Goal: Task Accomplishment & Management: Use online tool/utility

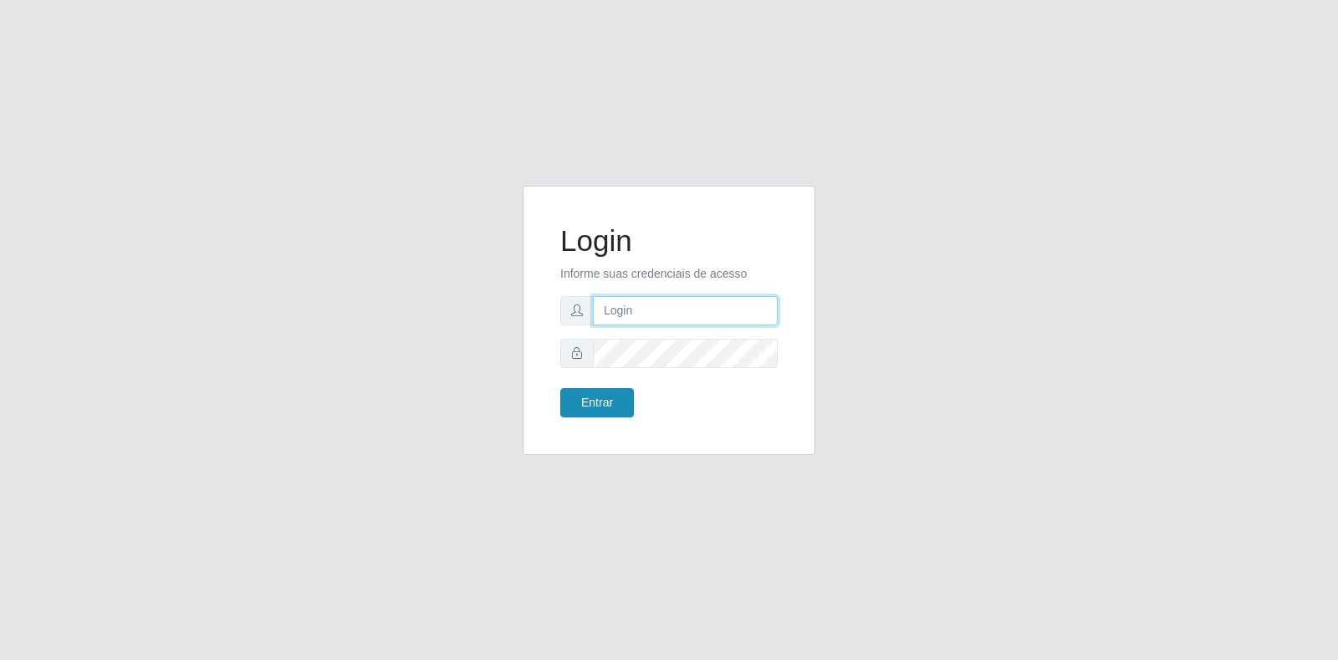
type input "[EMAIL_ADDRESS][DOMAIN_NAME]"
click at [601, 398] on button "Entrar" at bounding box center [597, 402] width 74 height 29
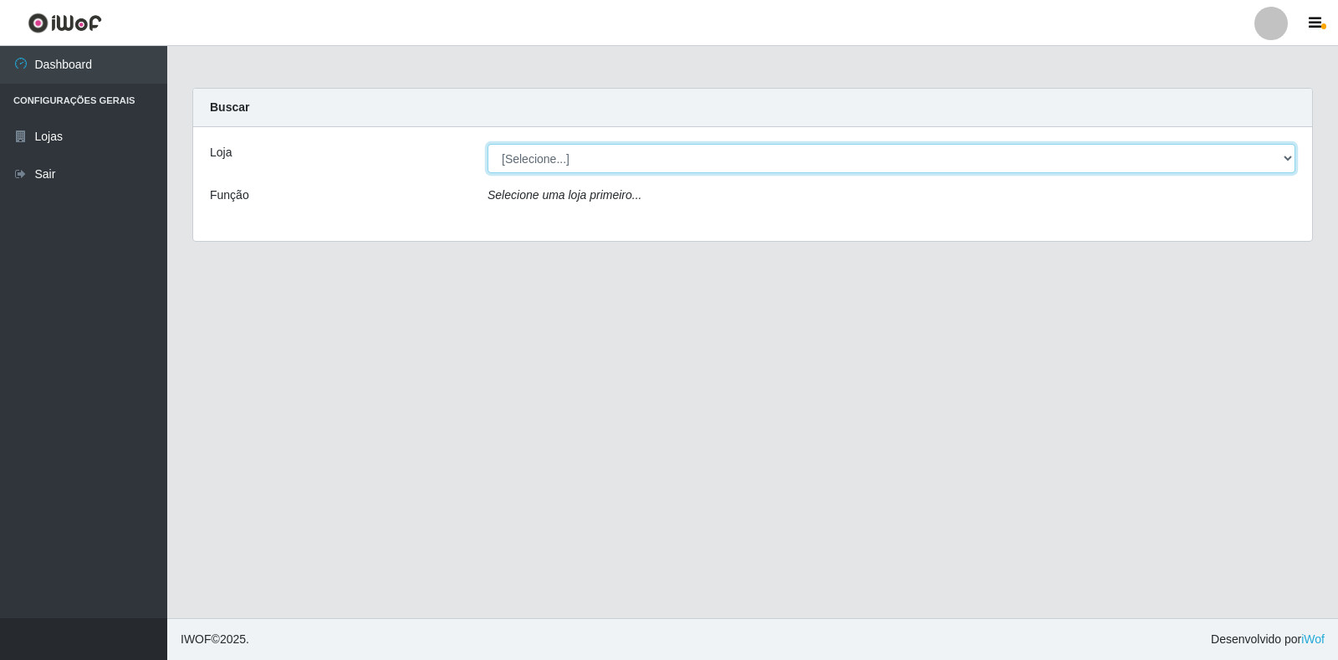
click at [669, 146] on select "[Selecione...] Atacado Vem - Loja 30 Laranjeiras Velha" at bounding box center [892, 158] width 808 height 29
select select "495"
click at [488, 144] on select "[Selecione...] Atacado Vem - Loja 30 Laranjeiras Velha" at bounding box center [892, 158] width 808 height 29
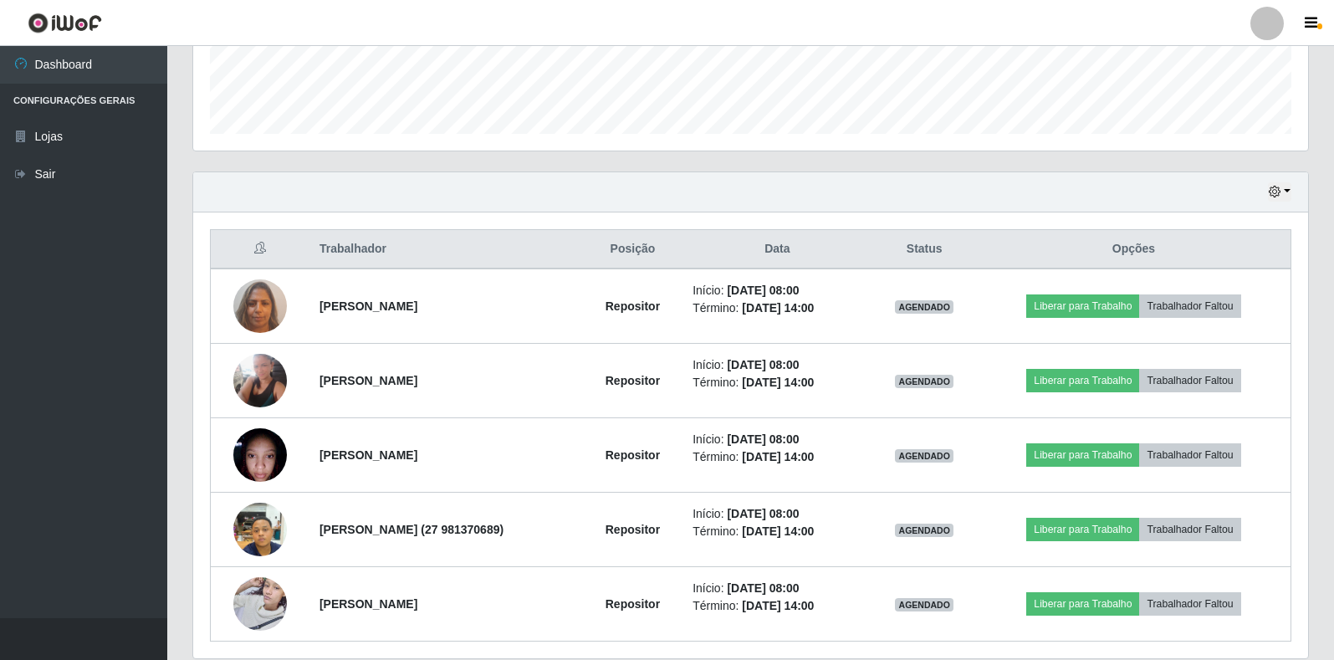
scroll to position [502, 0]
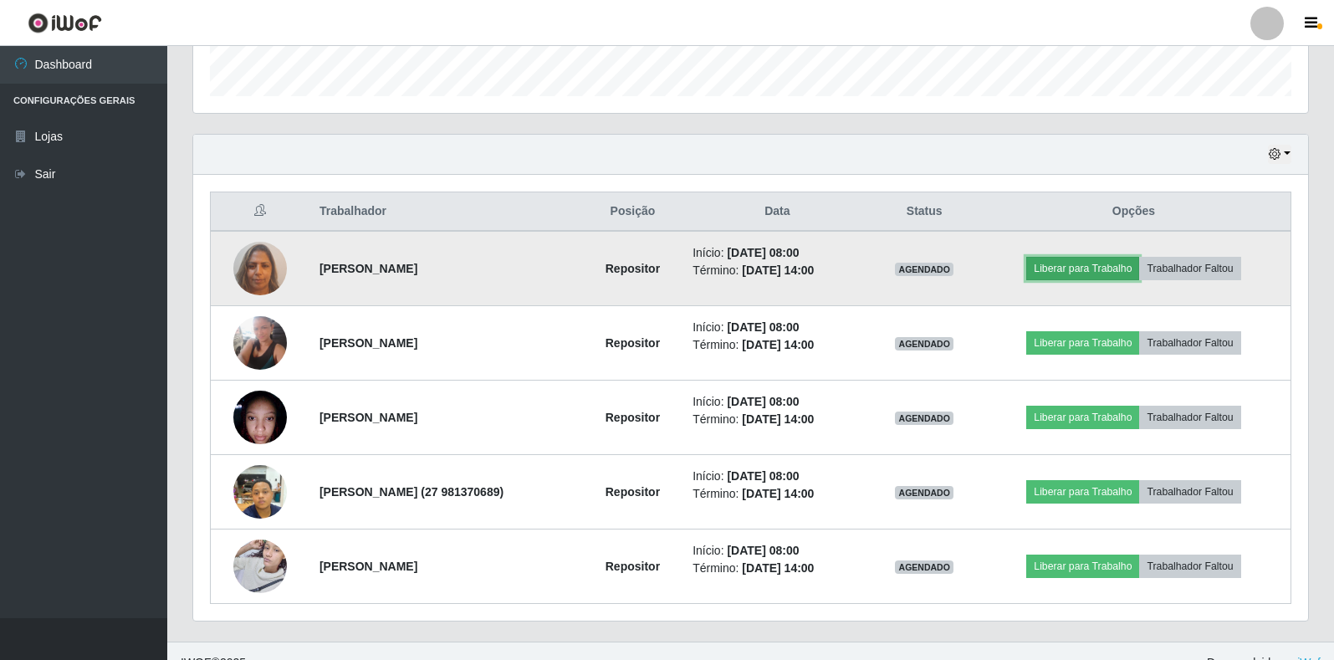
click at [1097, 258] on button "Liberar para Trabalho" at bounding box center [1082, 268] width 113 height 23
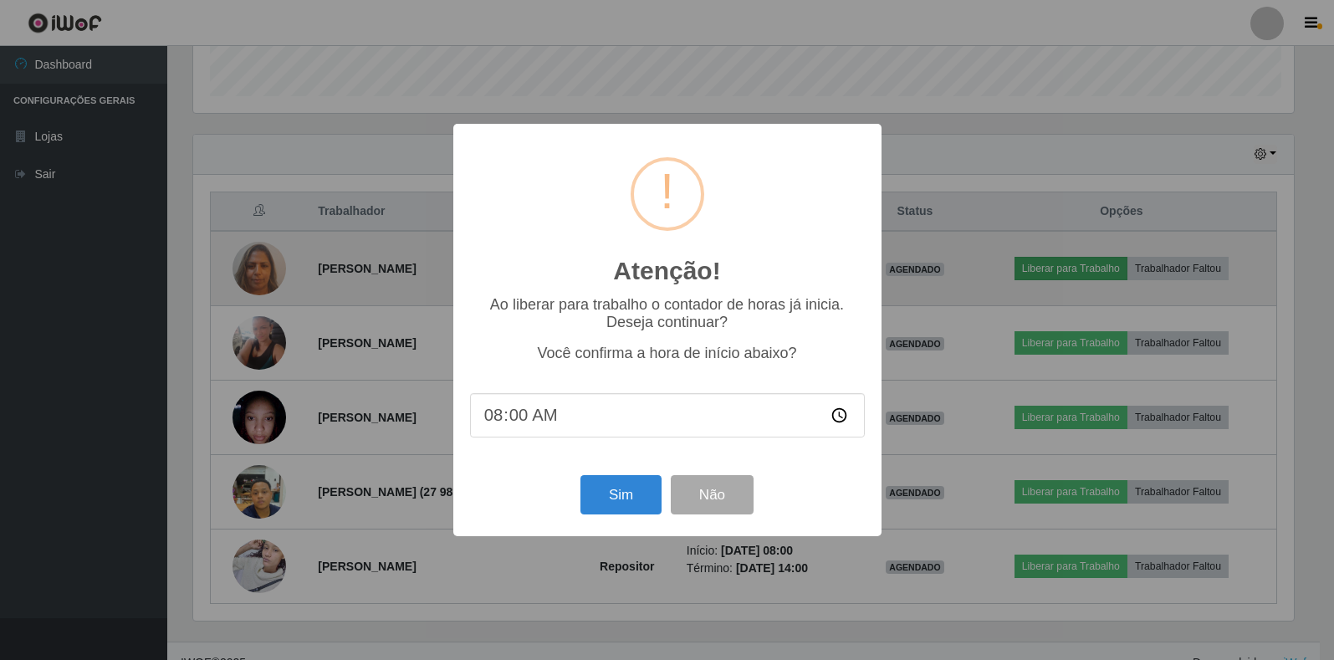
scroll to position [347, 1105]
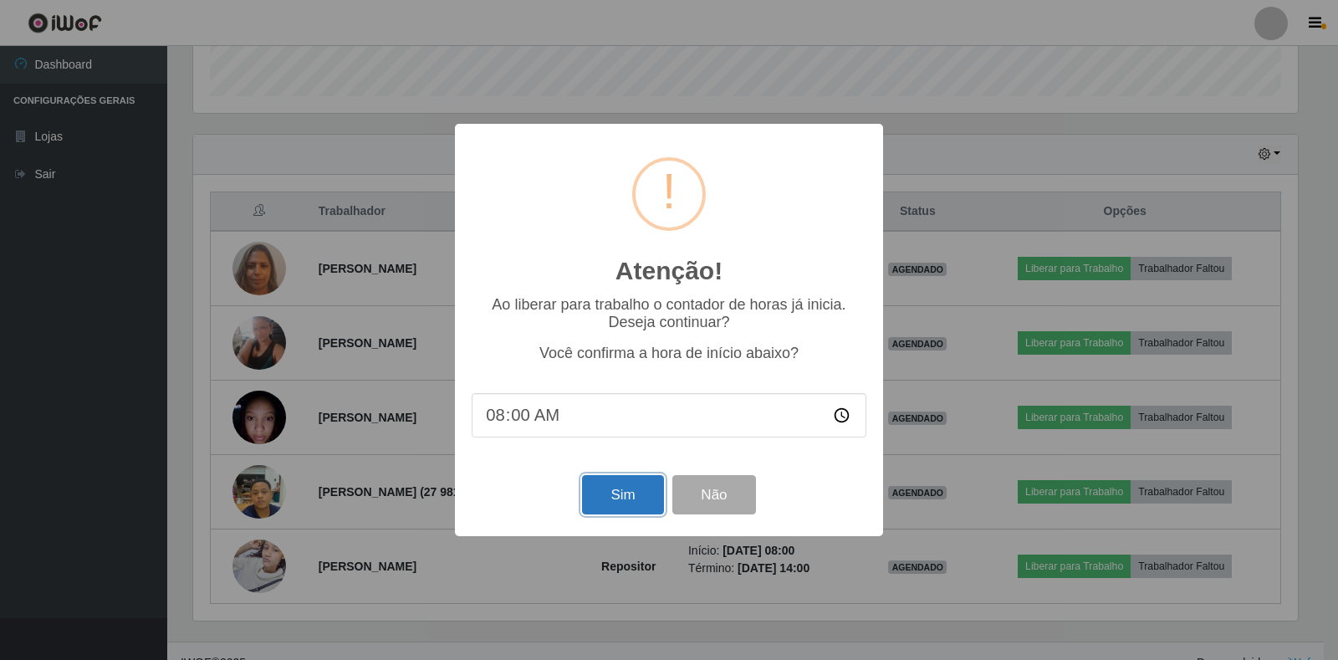
click at [595, 495] on button "Sim" at bounding box center [622, 494] width 81 height 39
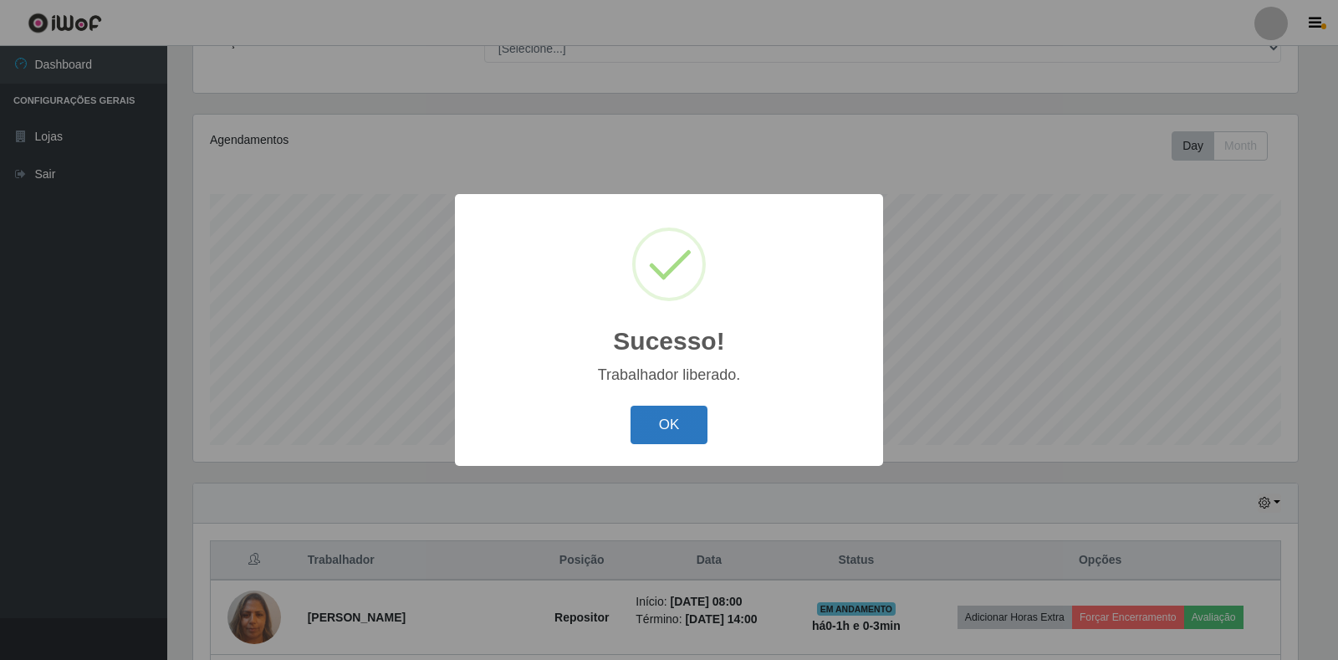
click at [679, 431] on button "OK" at bounding box center [670, 425] width 78 height 39
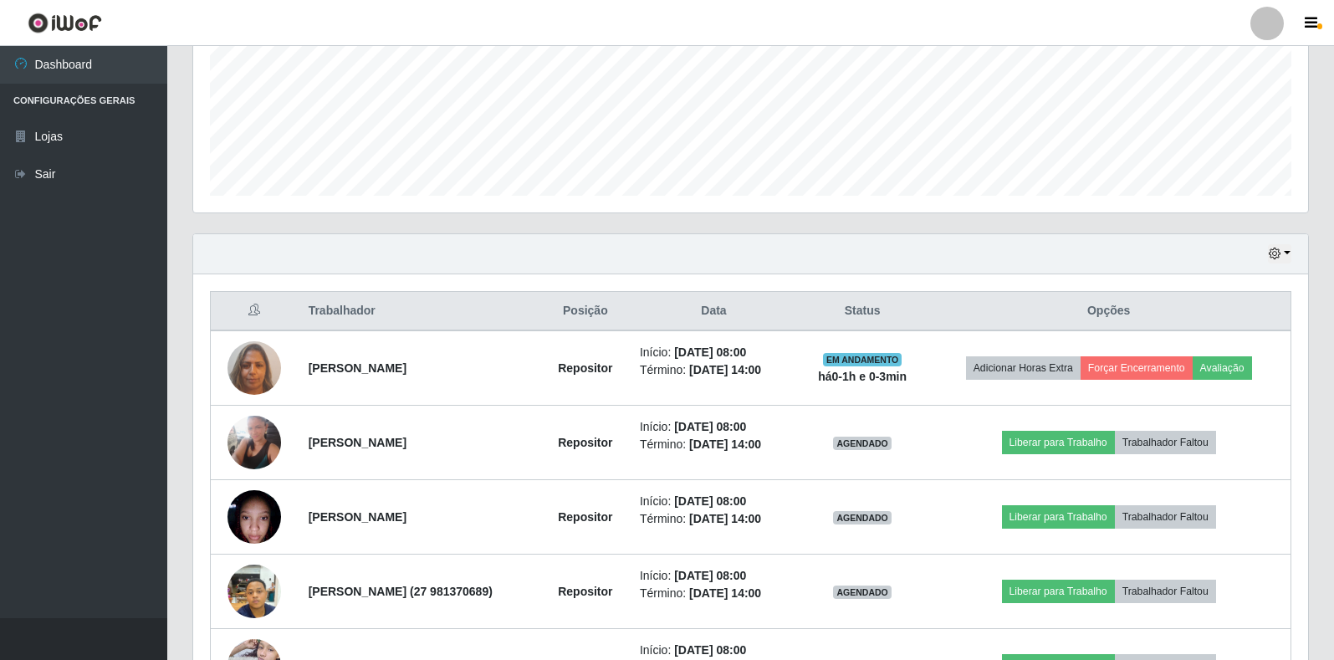
scroll to position [525, 0]
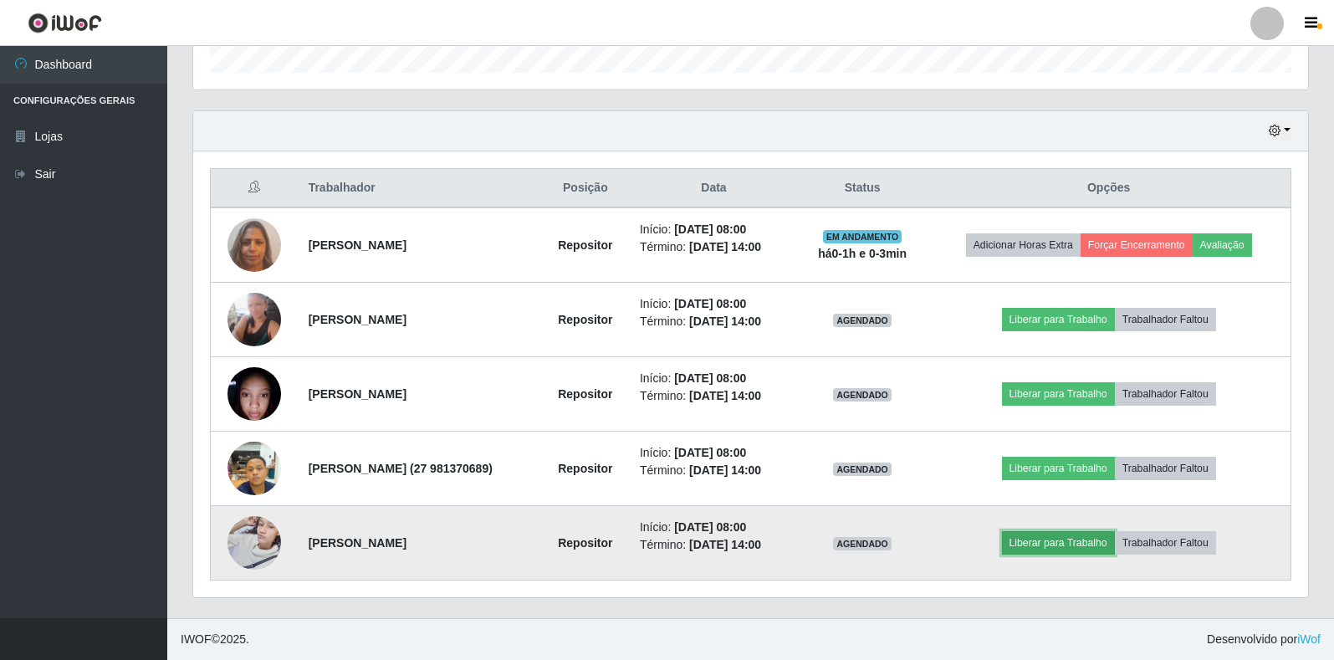
click at [1086, 541] on button "Liberar para Trabalho" at bounding box center [1058, 542] width 113 height 23
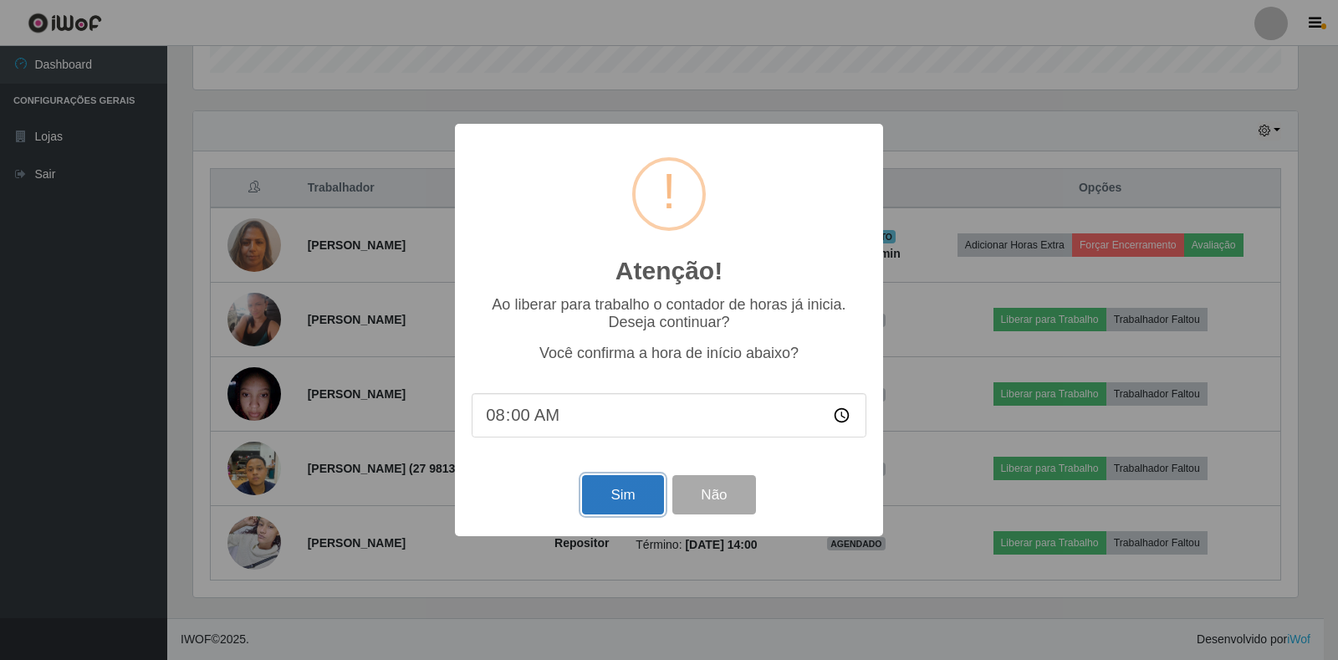
click at [591, 514] on button "Sim" at bounding box center [622, 494] width 81 height 39
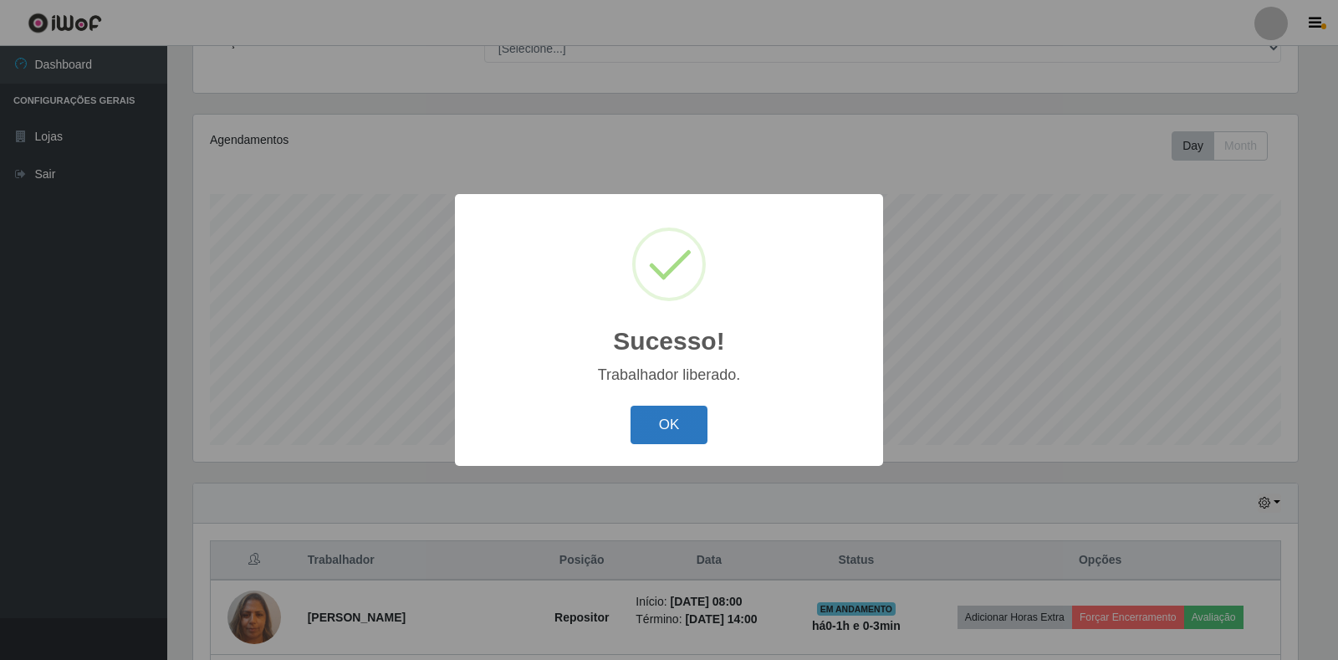
click at [654, 429] on button "OK" at bounding box center [670, 425] width 78 height 39
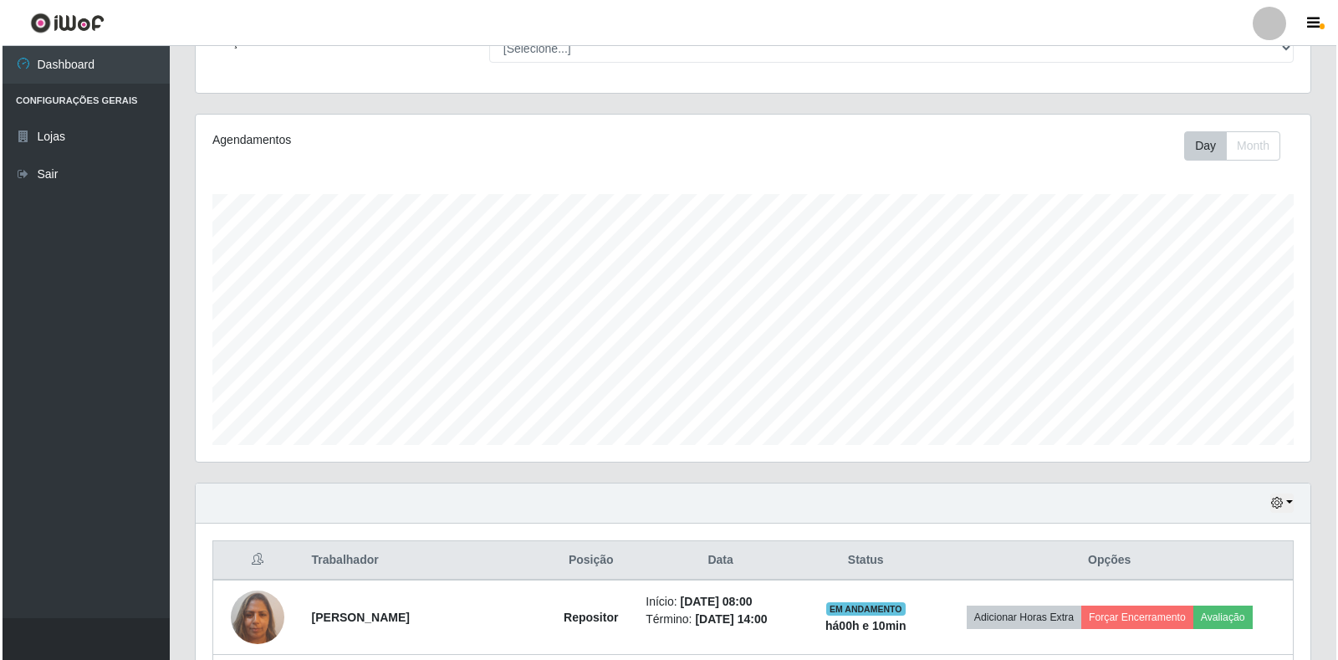
scroll to position [525, 0]
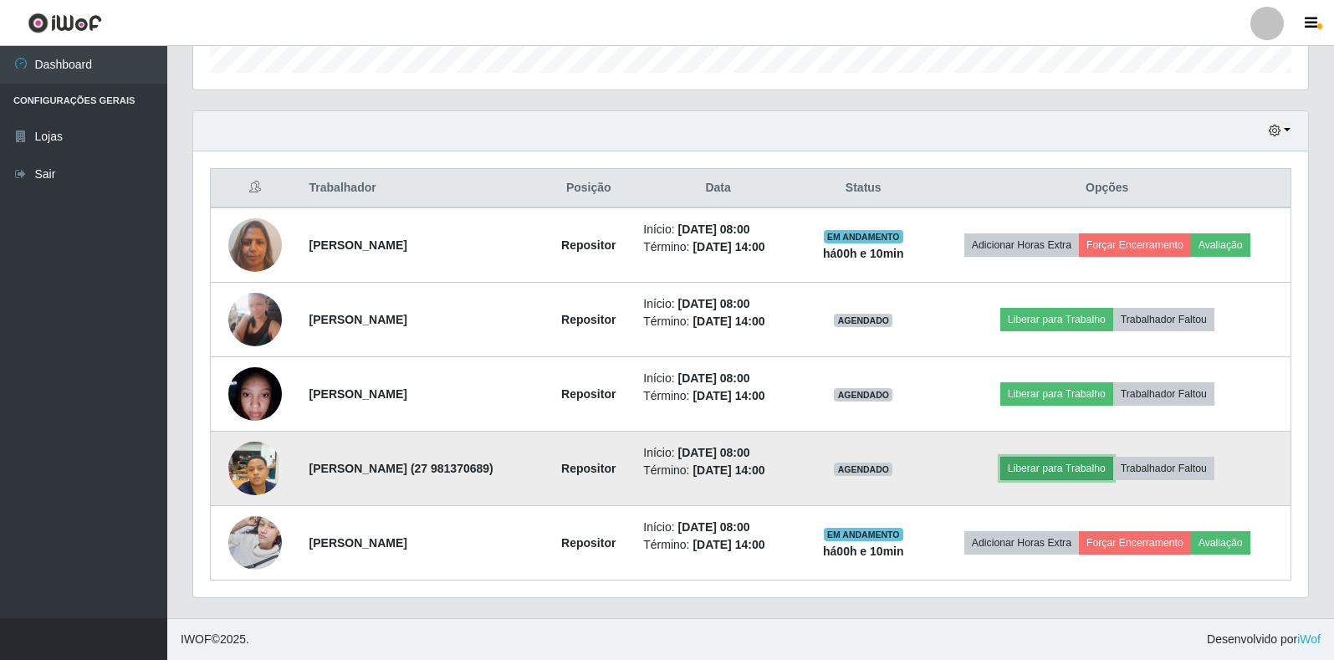
click at [1043, 458] on button "Liberar para Trabalho" at bounding box center [1056, 468] width 113 height 23
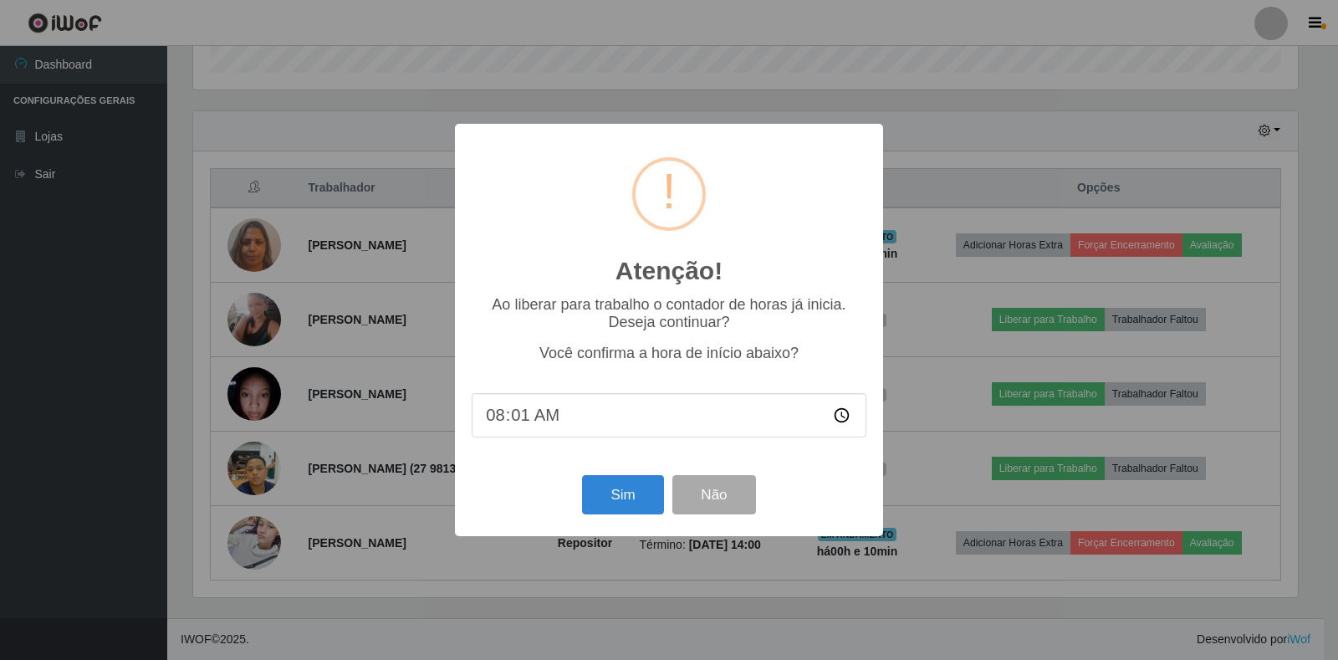
type input "08:10"
click at [631, 497] on button "Sim" at bounding box center [622, 494] width 81 height 39
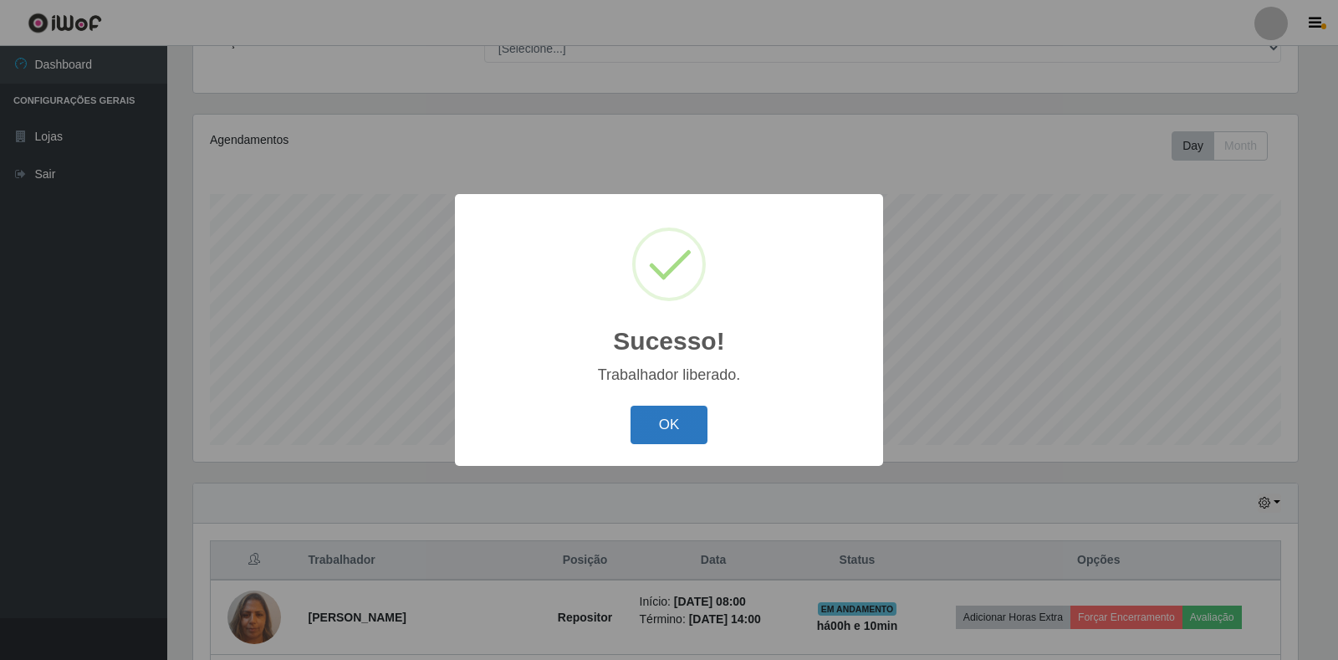
click at [650, 426] on button "OK" at bounding box center [670, 425] width 78 height 39
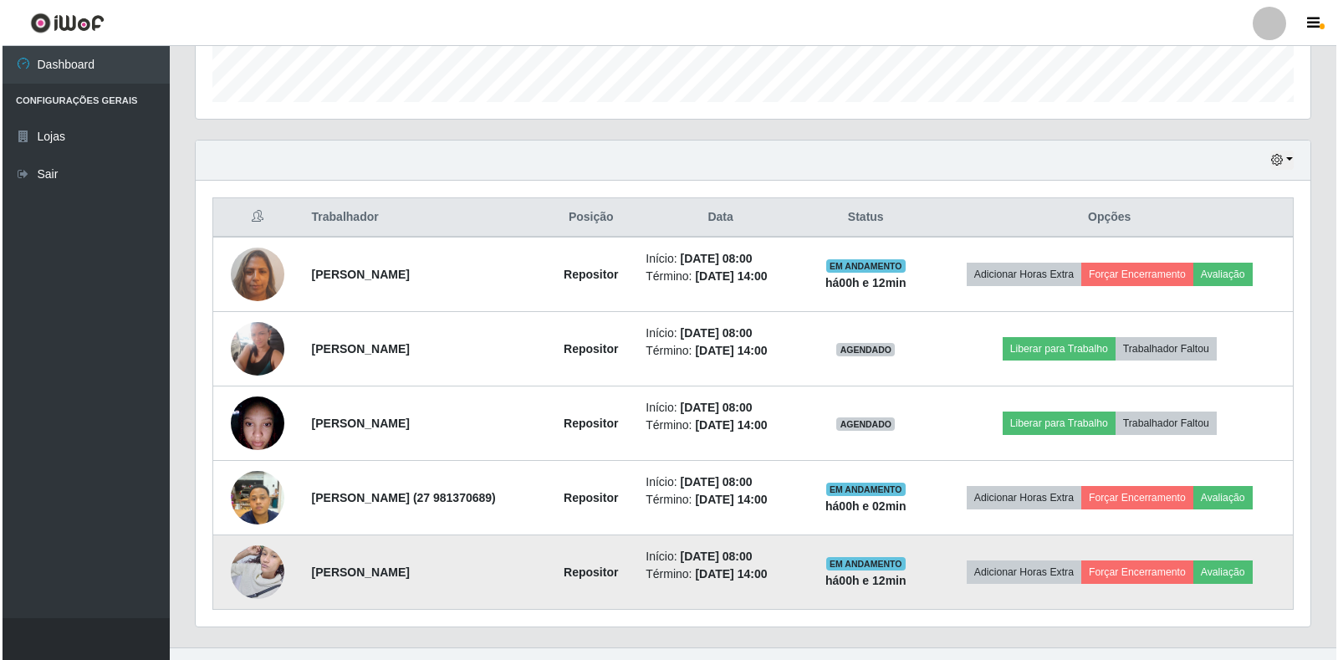
scroll to position [525, 0]
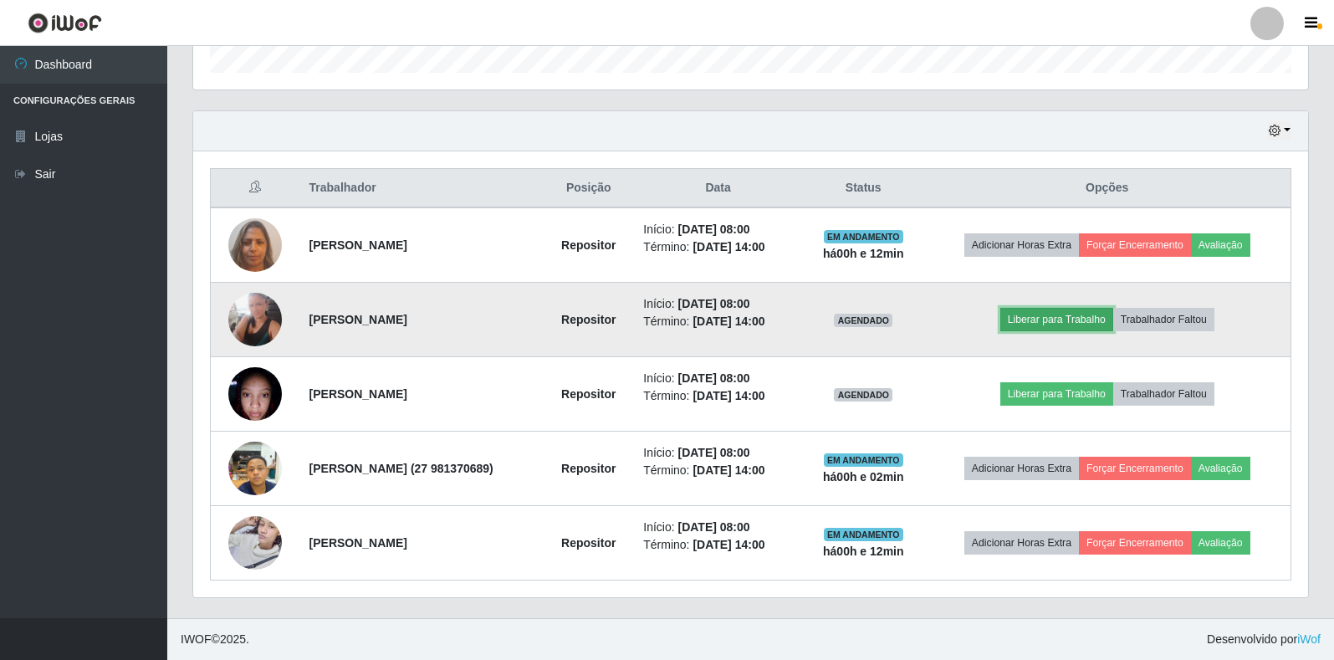
click at [1044, 313] on button "Liberar para Trabalho" at bounding box center [1056, 319] width 113 height 23
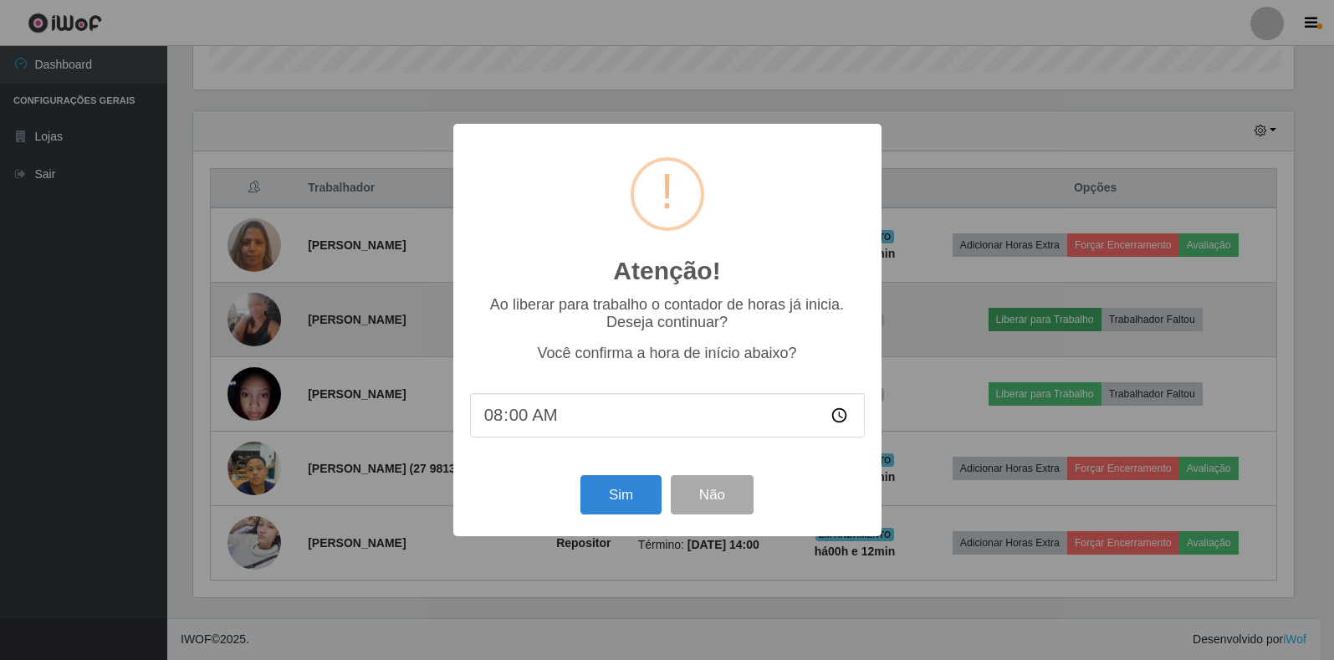
scroll to position [347, 1105]
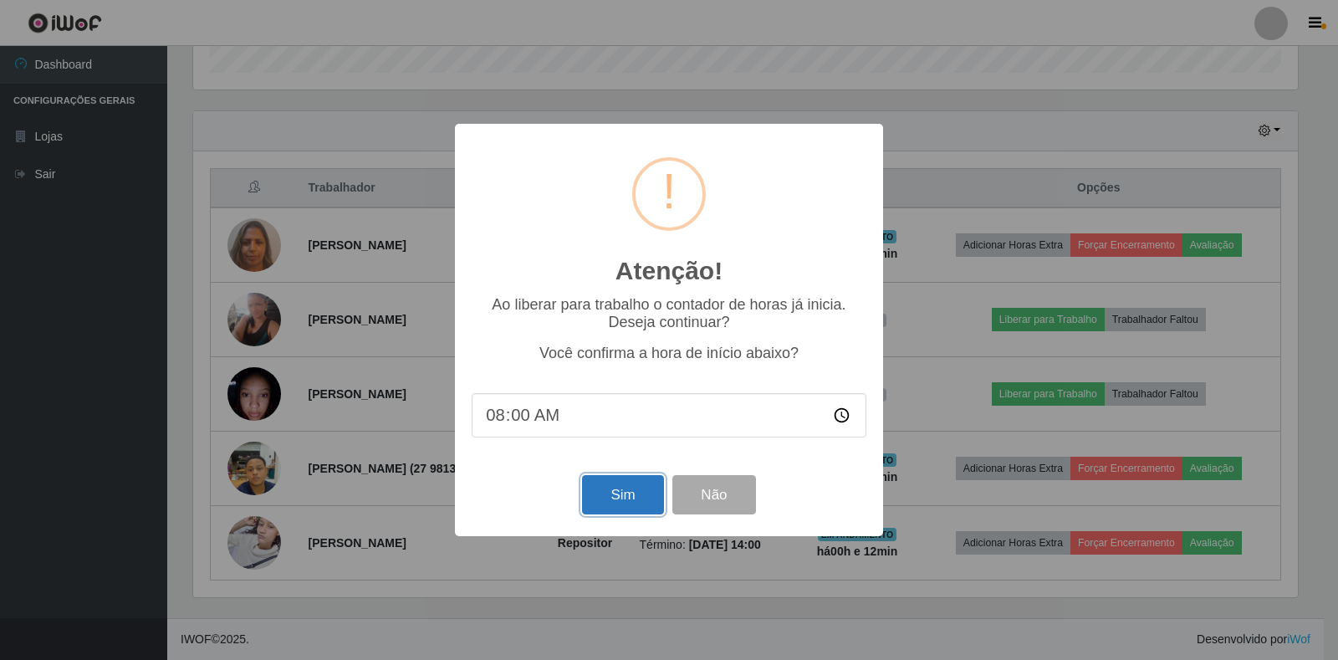
click at [616, 491] on button "Sim" at bounding box center [622, 494] width 81 height 39
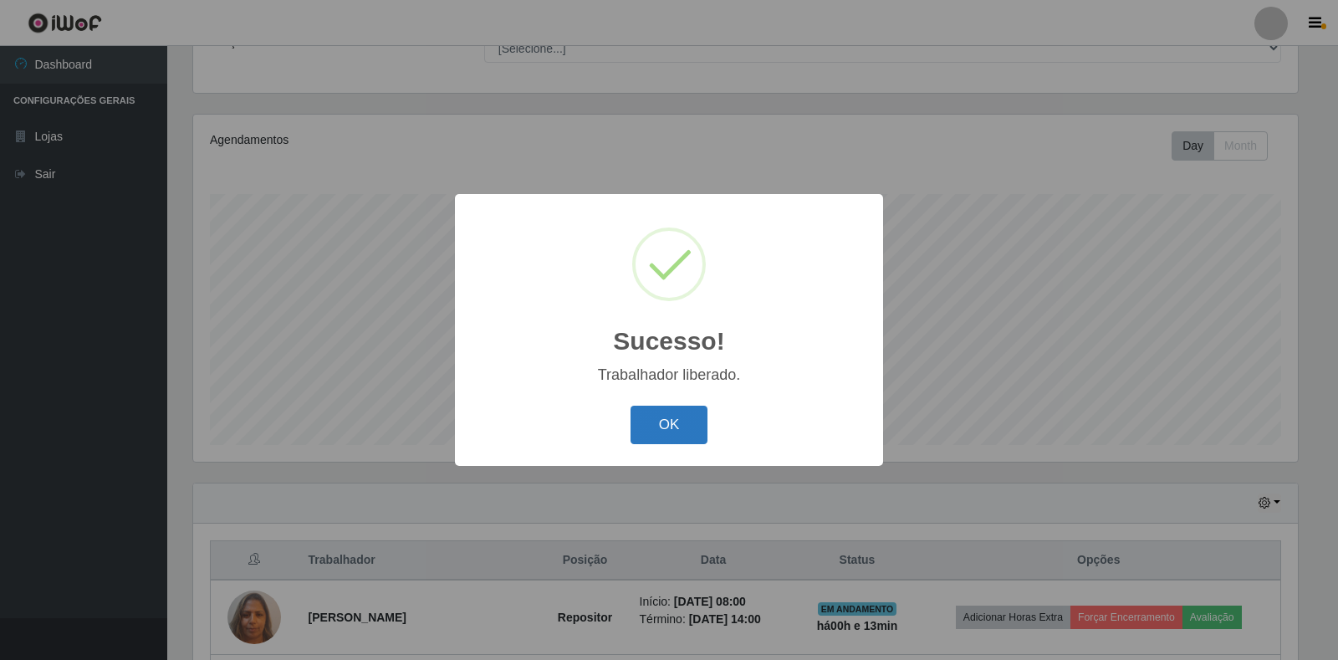
click at [662, 419] on button "OK" at bounding box center [670, 425] width 78 height 39
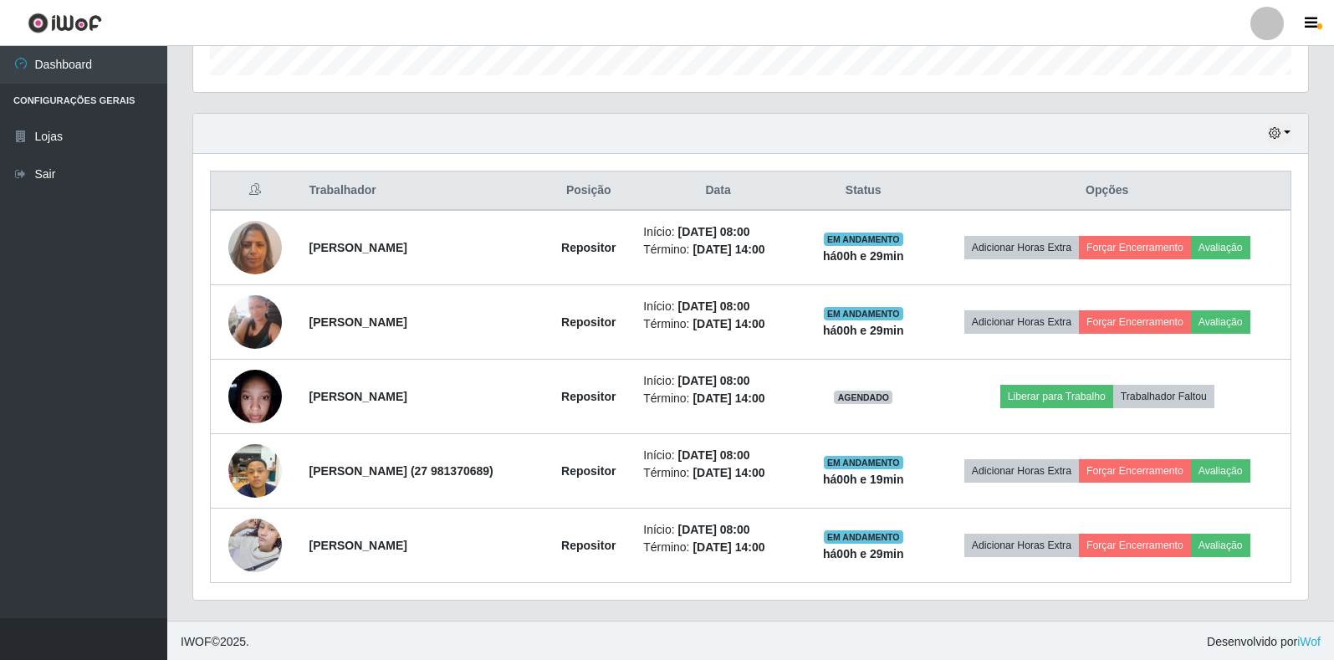
scroll to position [525, 0]
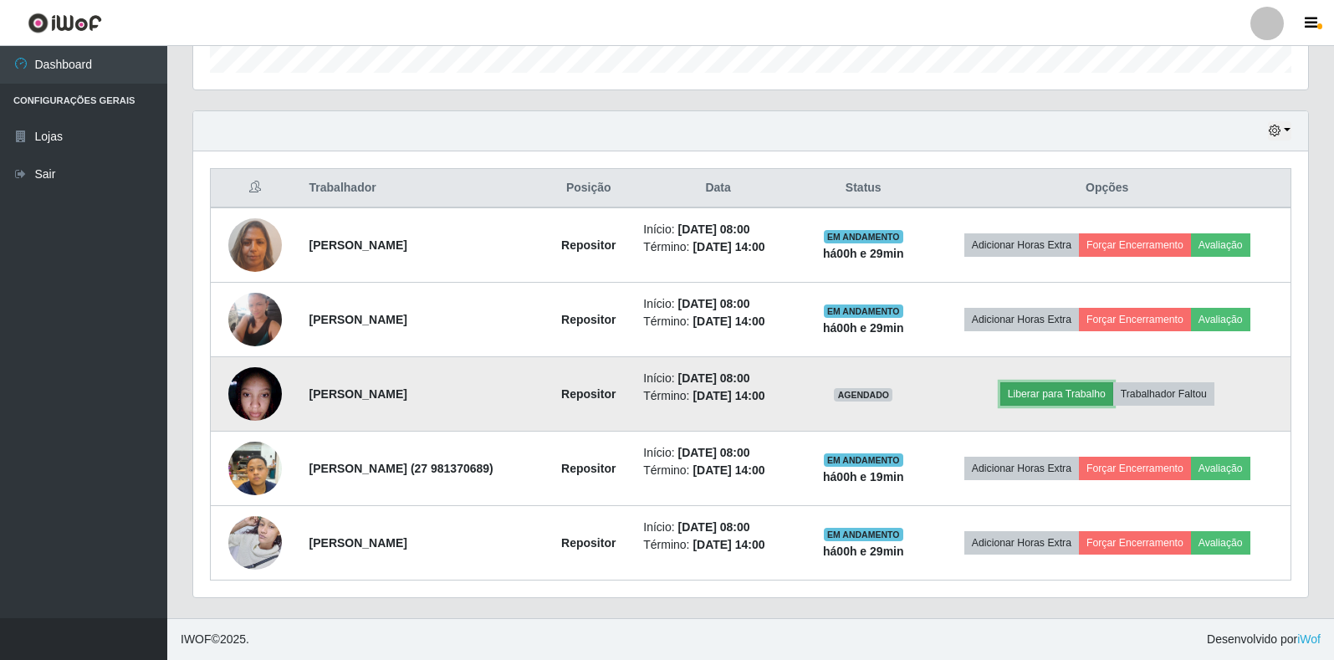
click at [1055, 396] on button "Liberar para Trabalho" at bounding box center [1056, 393] width 113 height 23
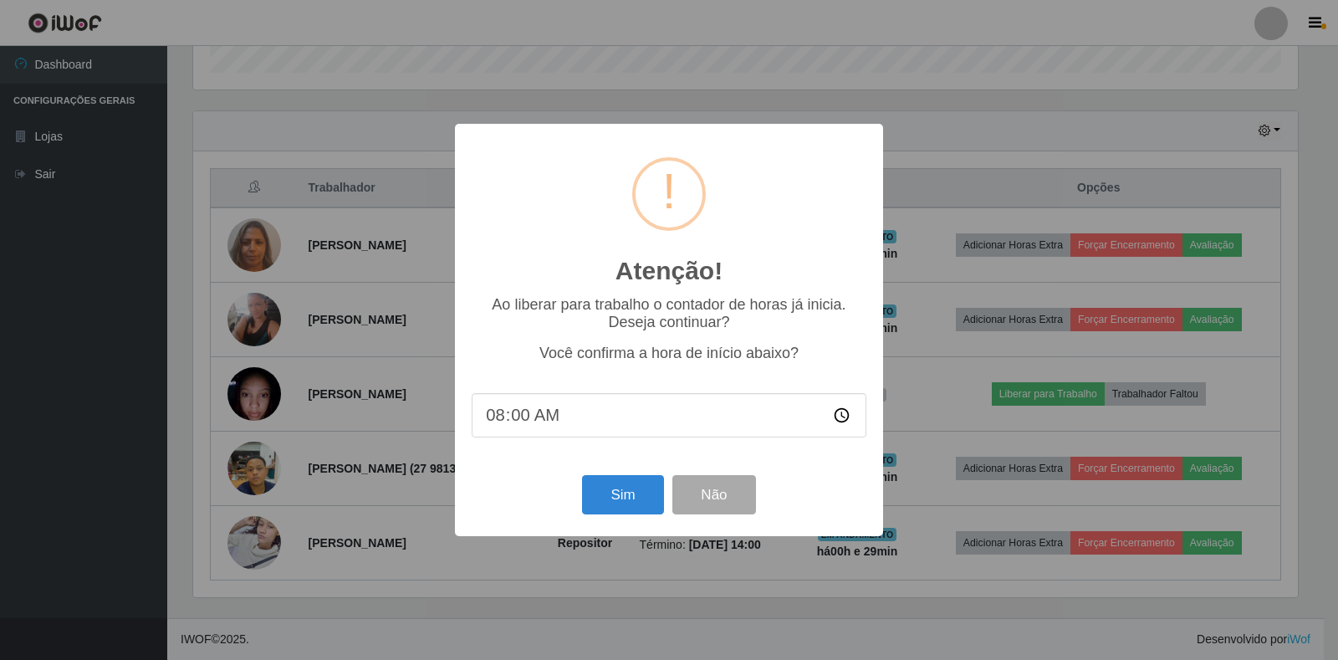
click at [587, 412] on input "08:00" at bounding box center [669, 415] width 395 height 44
click at [542, 422] on input "08:00" at bounding box center [669, 415] width 395 height 44
type input "08:30"
click at [657, 504] on button "Sim" at bounding box center [622, 494] width 81 height 39
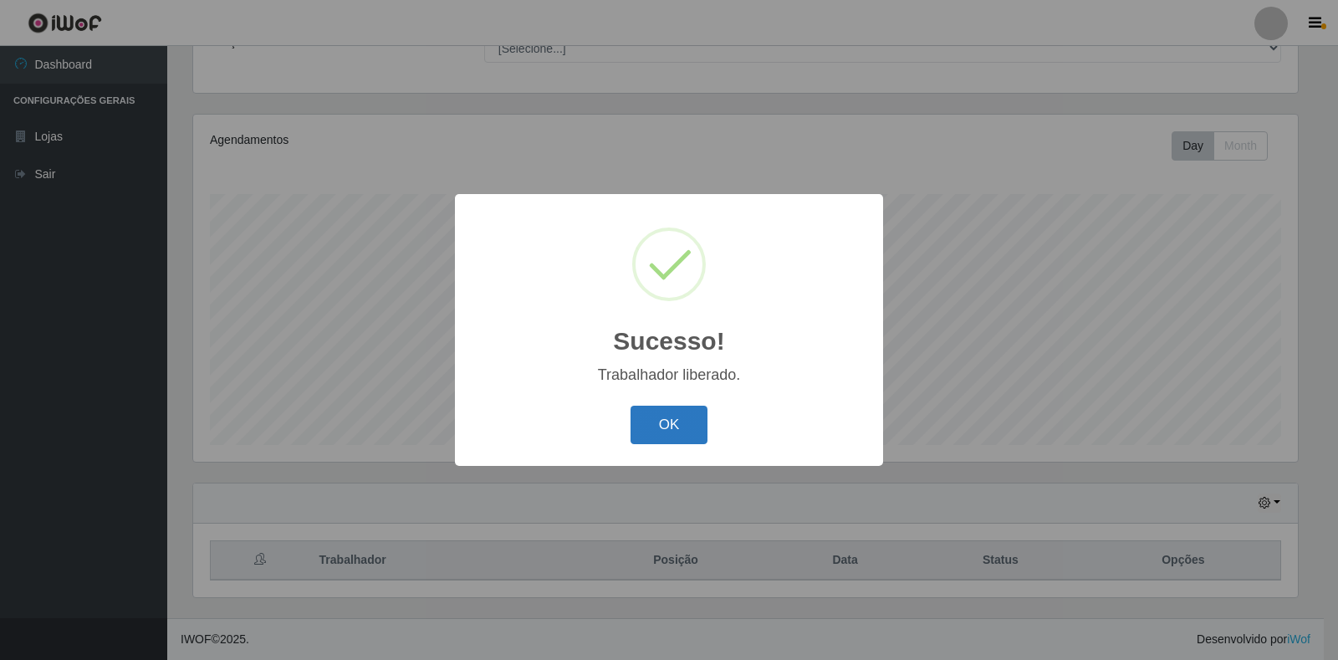
click at [672, 423] on button "OK" at bounding box center [670, 425] width 78 height 39
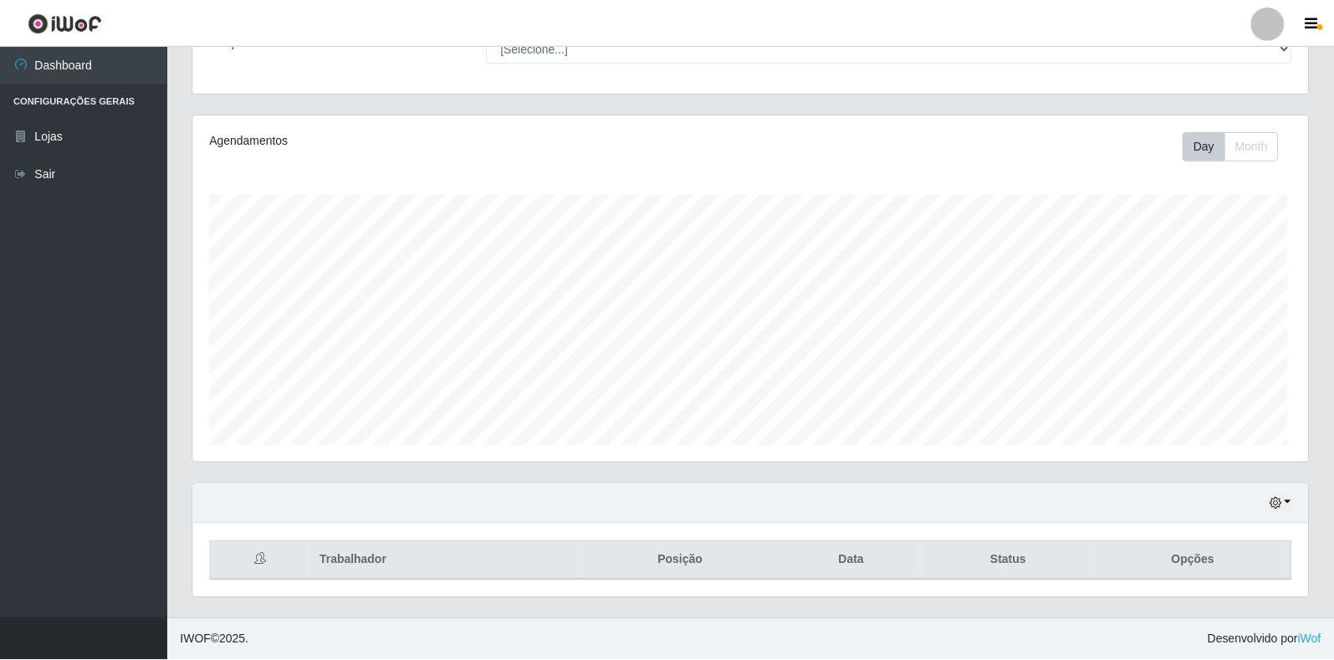
scroll to position [347, 1115]
